Goal: Transaction & Acquisition: Purchase product/service

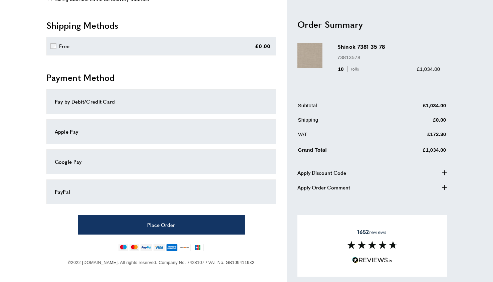
scroll to position [171, 0]
click at [101, 99] on div "Pay by Debit/Credit Card" at bounding box center [161, 101] width 213 height 8
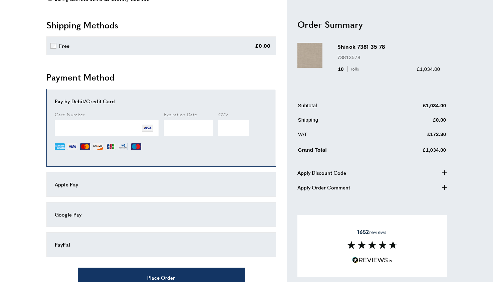
click at [280, 126] on div "View Summary summary-trigger £1,034.00 warning Certain items cannot be delivere…" at bounding box center [166, 89] width 240 height 492
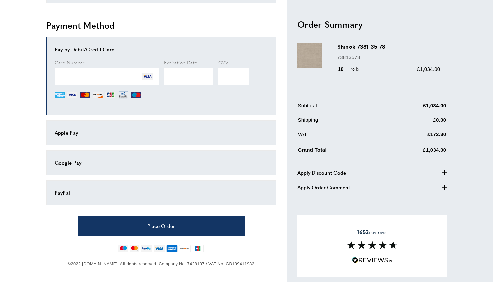
scroll to position [224, 0]
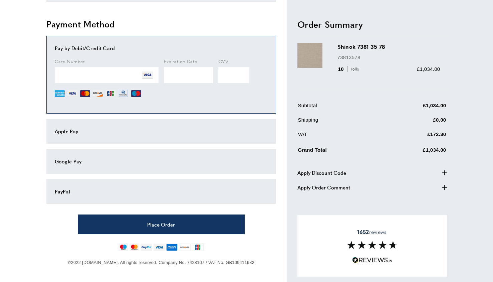
click at [339, 175] on span "Apply Discount Code" at bounding box center [321, 172] width 49 height 8
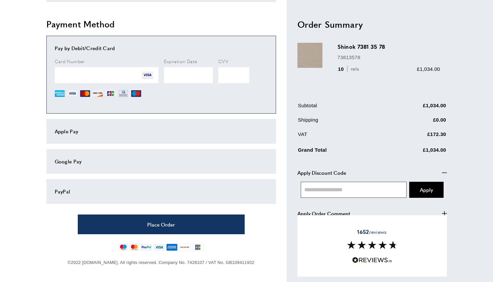
click at [338, 187] on input "text" at bounding box center [354, 189] width 106 height 16
type input "*****"
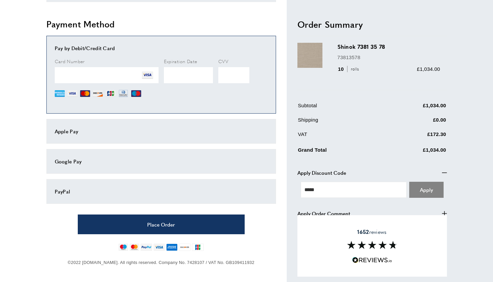
click at [424, 193] on button "Processing... Apply" at bounding box center [426, 189] width 34 height 16
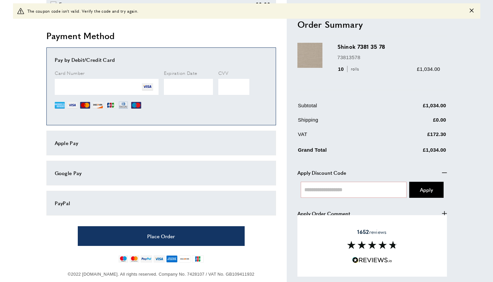
scroll to position [234, 0]
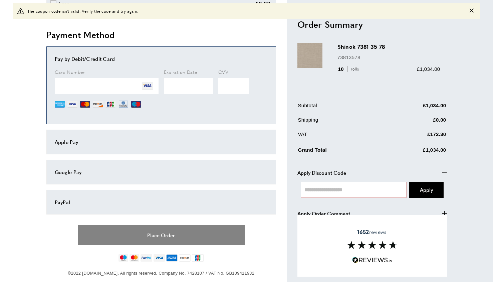
click at [175, 235] on button "Place Order" at bounding box center [161, 235] width 167 height 20
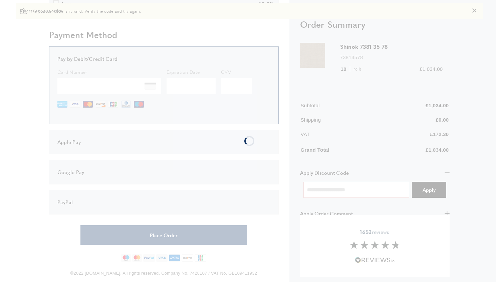
scroll to position [0, 0]
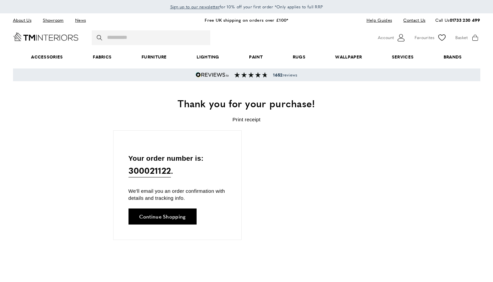
scroll to position [0, 1032]
click at [308, 176] on div "Your order number is: 300021122 . We'll email you an order confirmation with de…" at bounding box center [246, 197] width 267 height 134
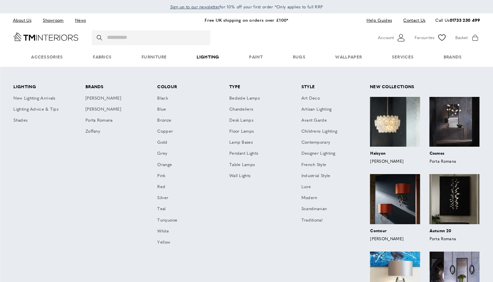
scroll to position [0, 1596]
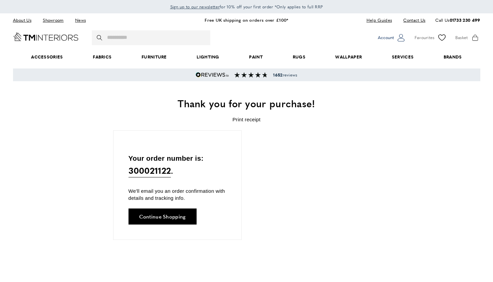
click at [398, 37] on icon "account" at bounding box center [400, 37] width 7 height 7
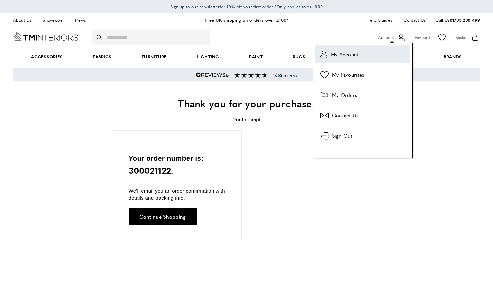
click at [363, 58] on link "account My Account" at bounding box center [362, 54] width 95 height 18
